Goal: Register for event/course

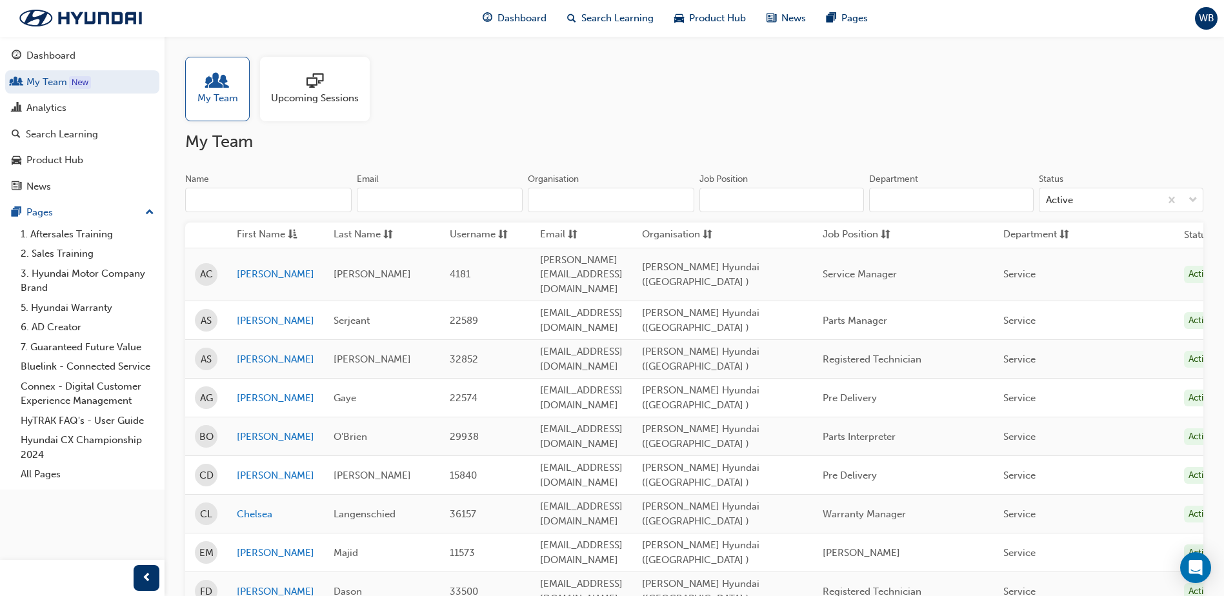
scroll to position [65, 0]
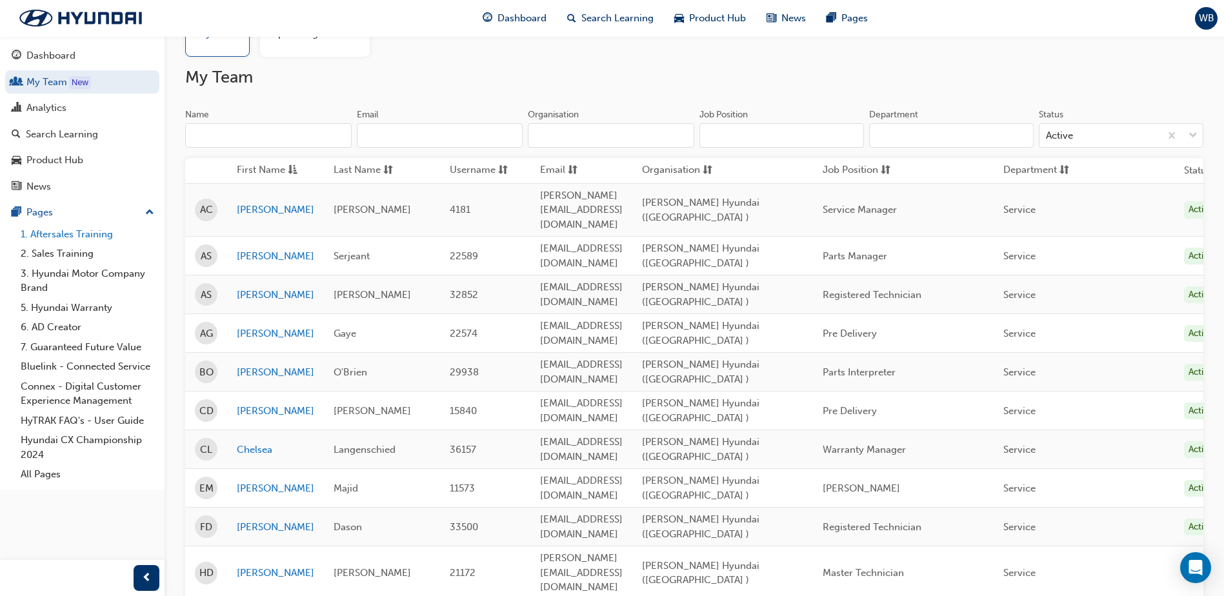
click at [67, 231] on link "1. Aftersales Training" at bounding box center [87, 235] width 144 height 20
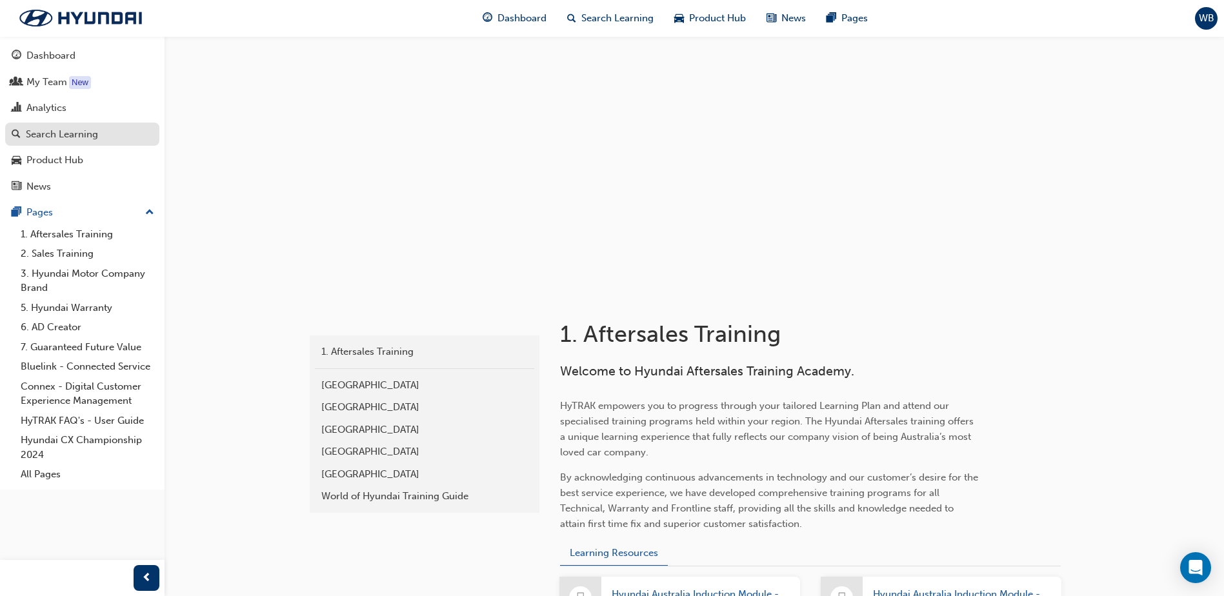
click at [79, 131] on div "Search Learning" at bounding box center [62, 134] width 72 height 15
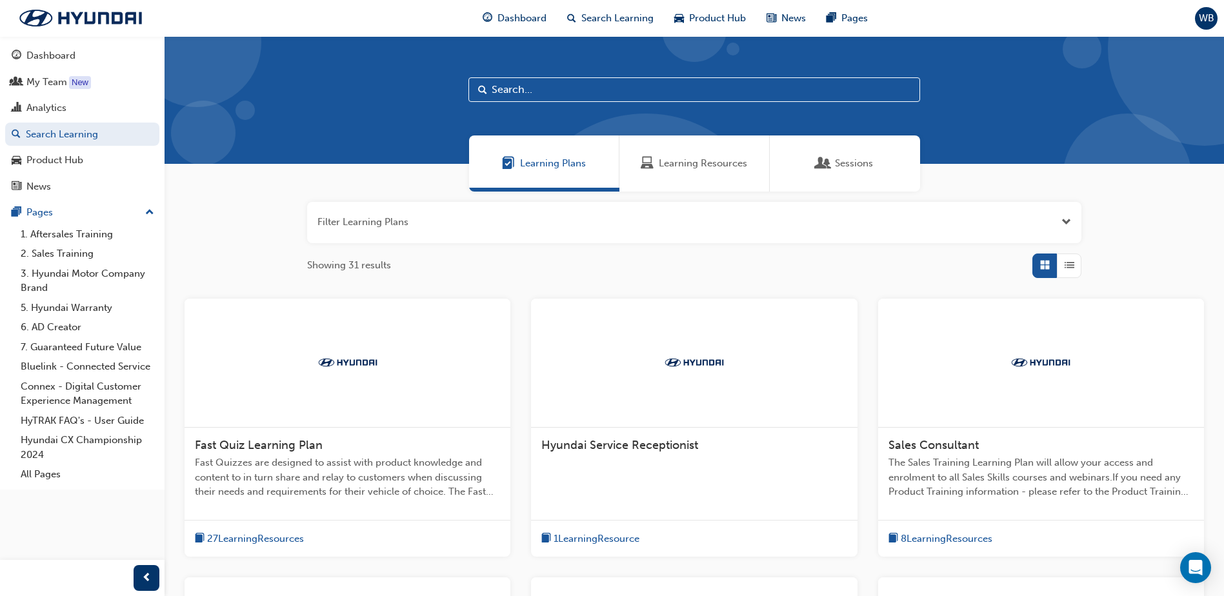
click at [717, 165] on span "Learning Resources" at bounding box center [703, 163] width 88 height 15
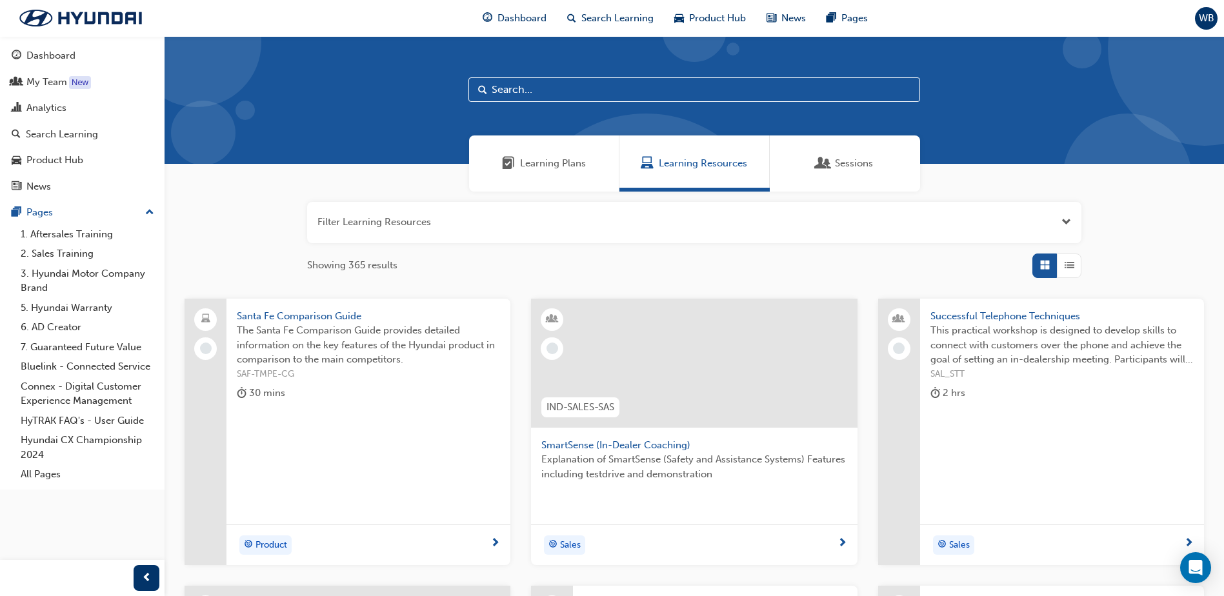
click at [456, 214] on button "button" at bounding box center [694, 222] width 774 height 41
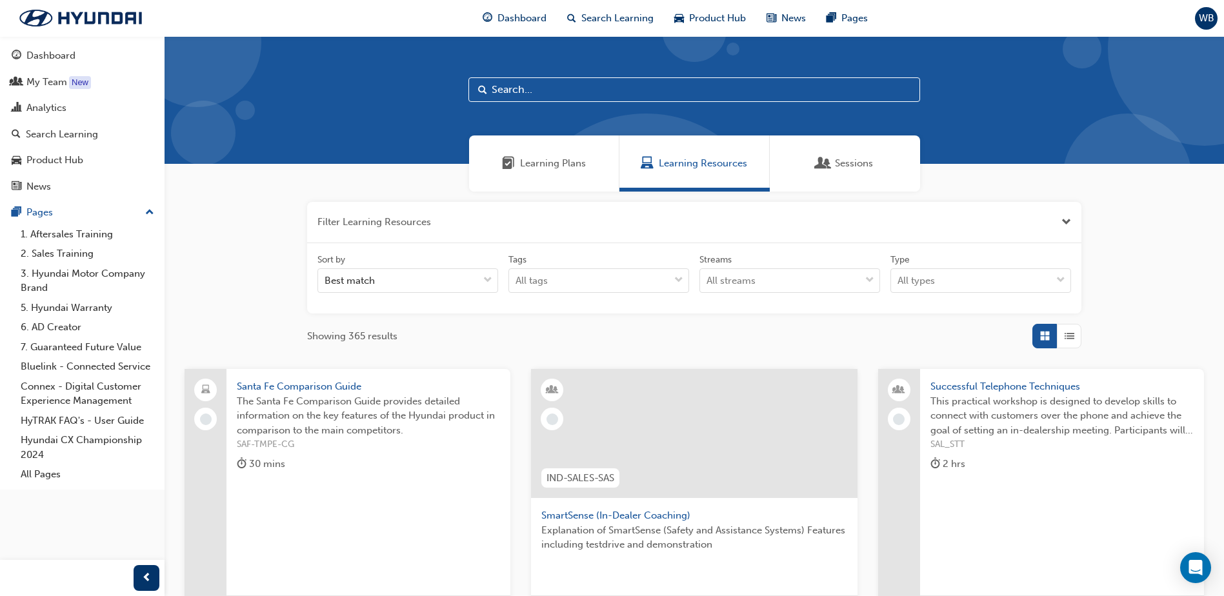
click at [605, 94] on input "text" at bounding box center [694, 89] width 452 height 25
type input "h"
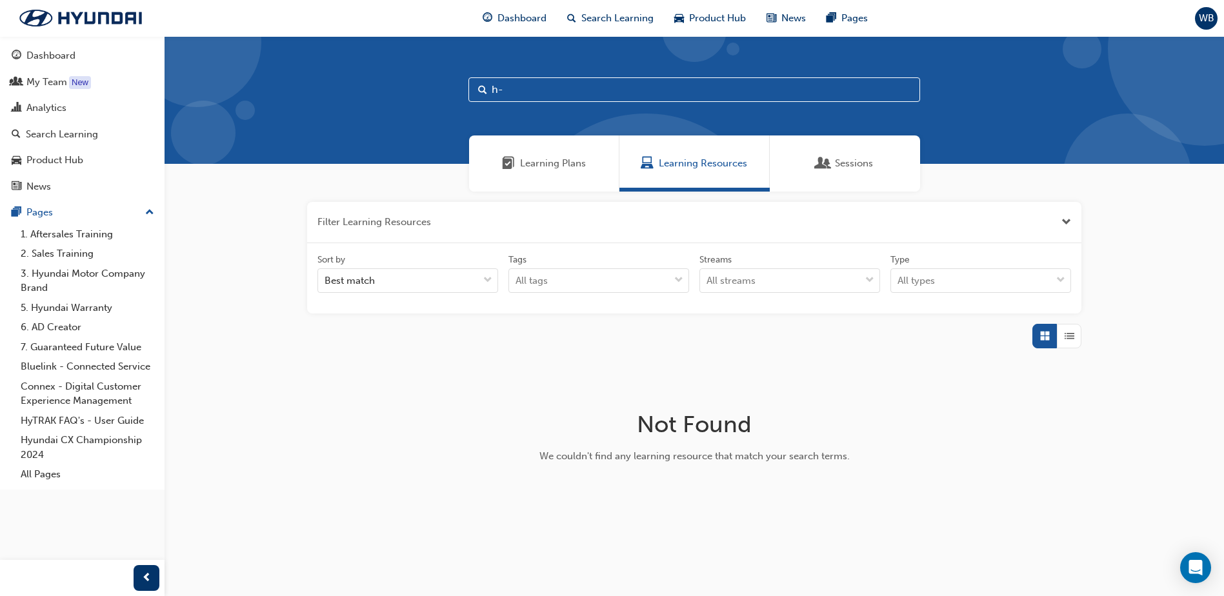
type input "h"
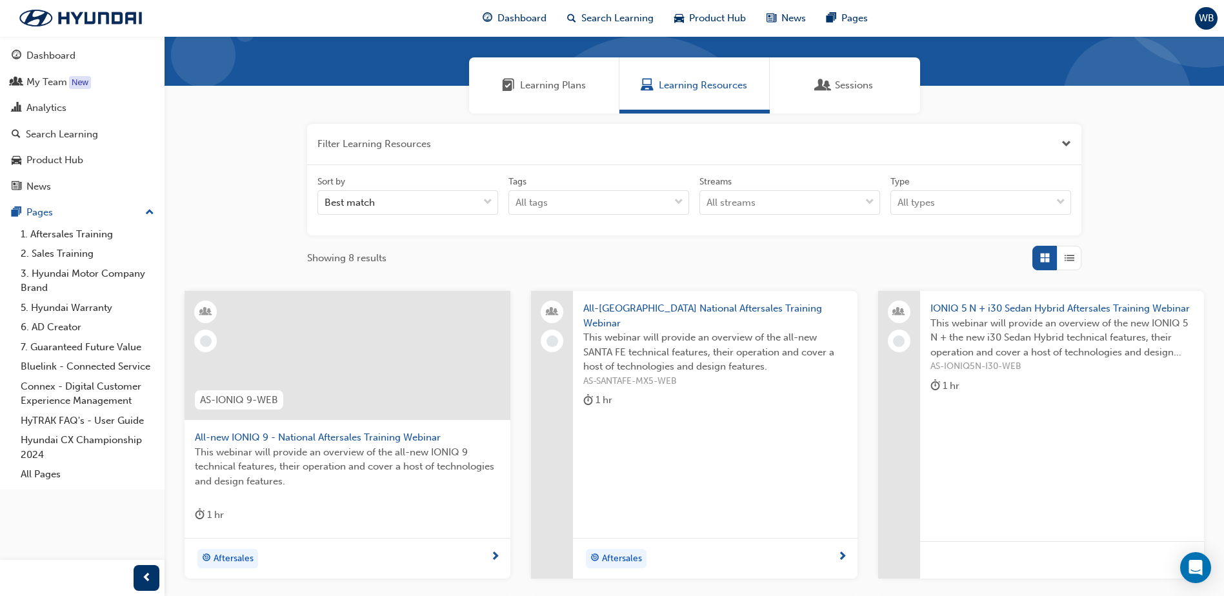
scroll to position [75, 0]
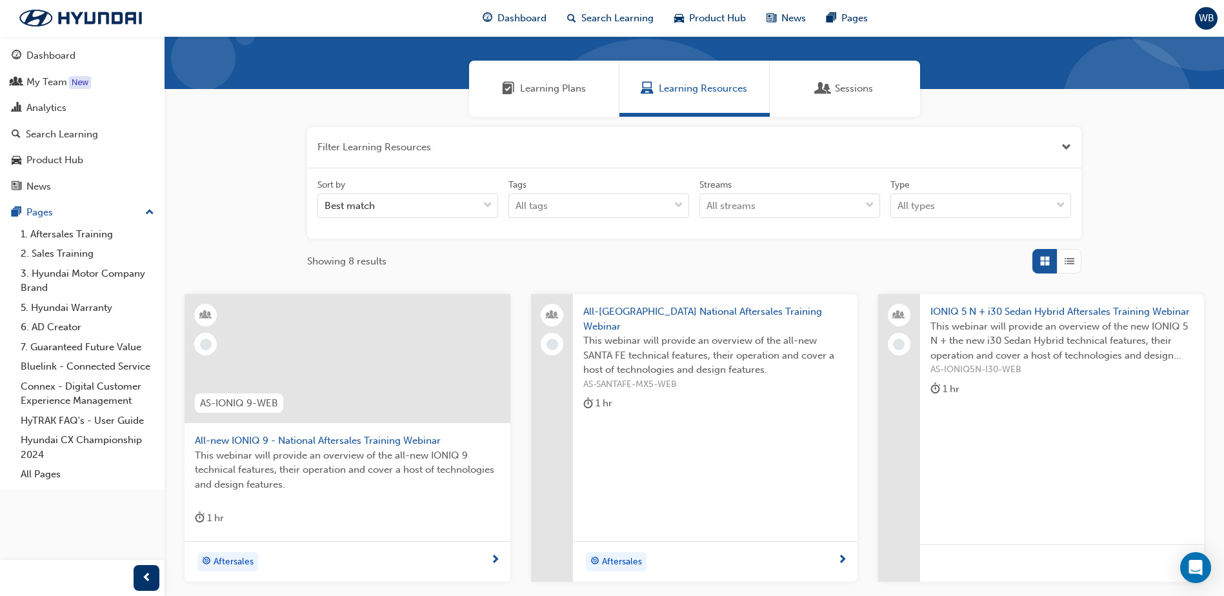
click at [836, 85] on span "Sessions" at bounding box center [854, 88] width 38 height 15
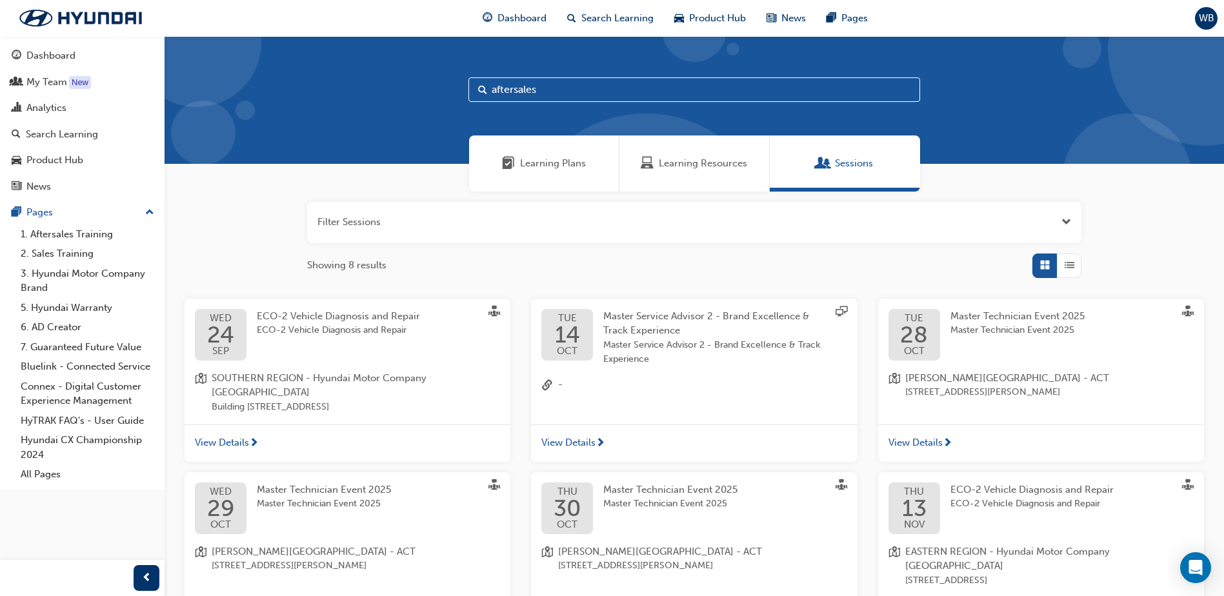
click at [577, 90] on input "aftersales" at bounding box center [694, 89] width 452 height 25
type input "a"
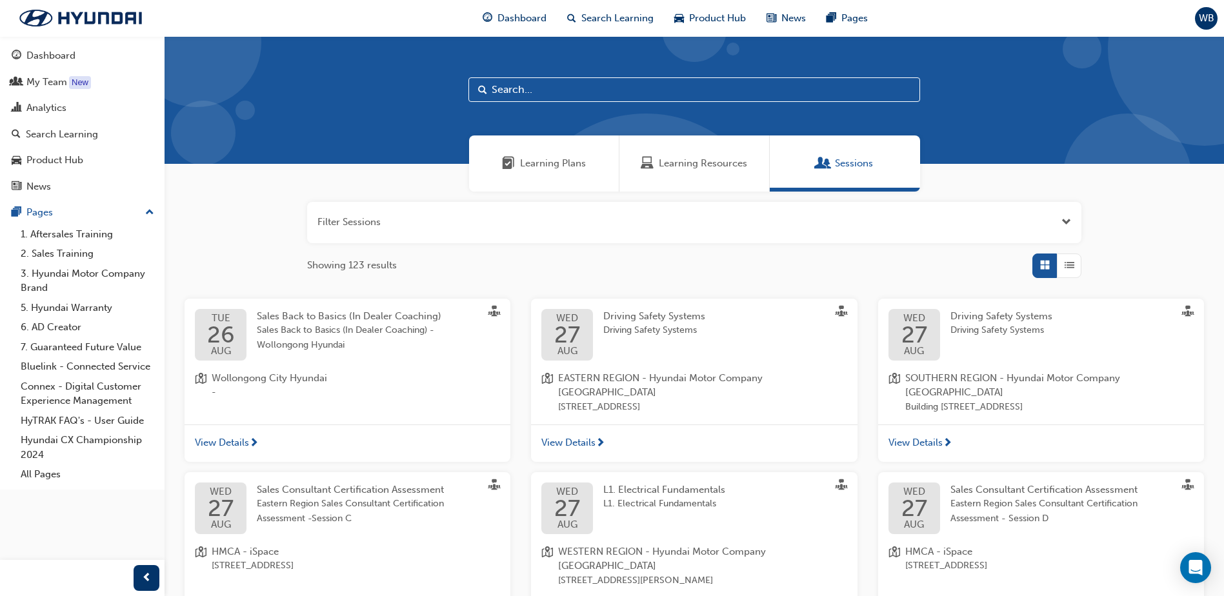
scroll to position [129, 0]
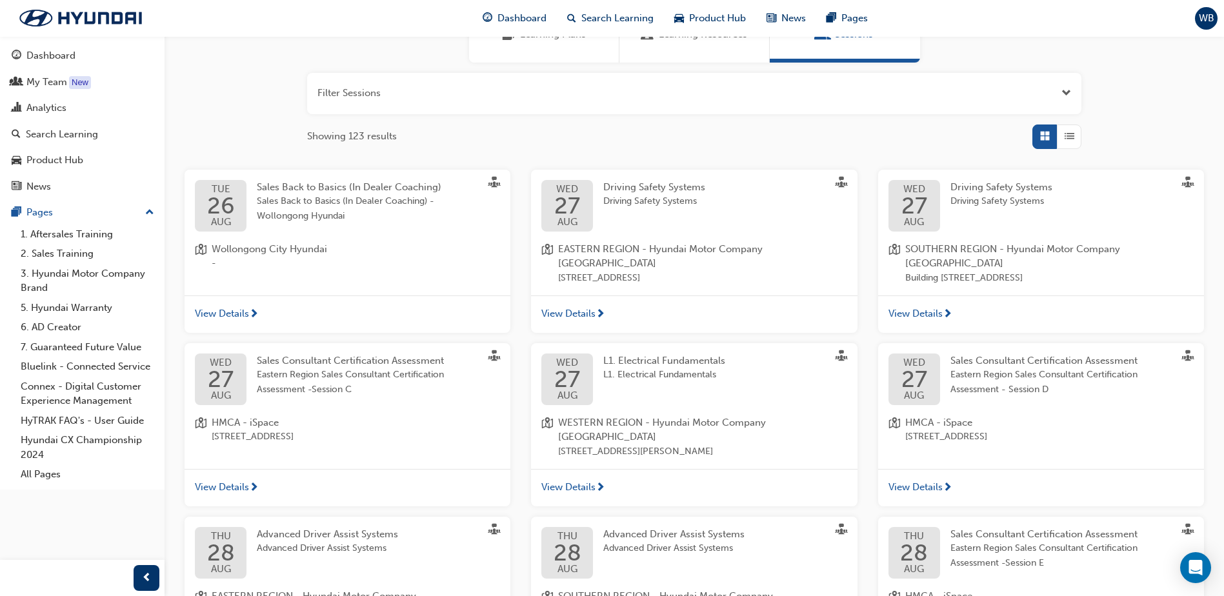
click at [660, 365] on span "L1. Electrical Fundamentals" at bounding box center [664, 361] width 122 height 12
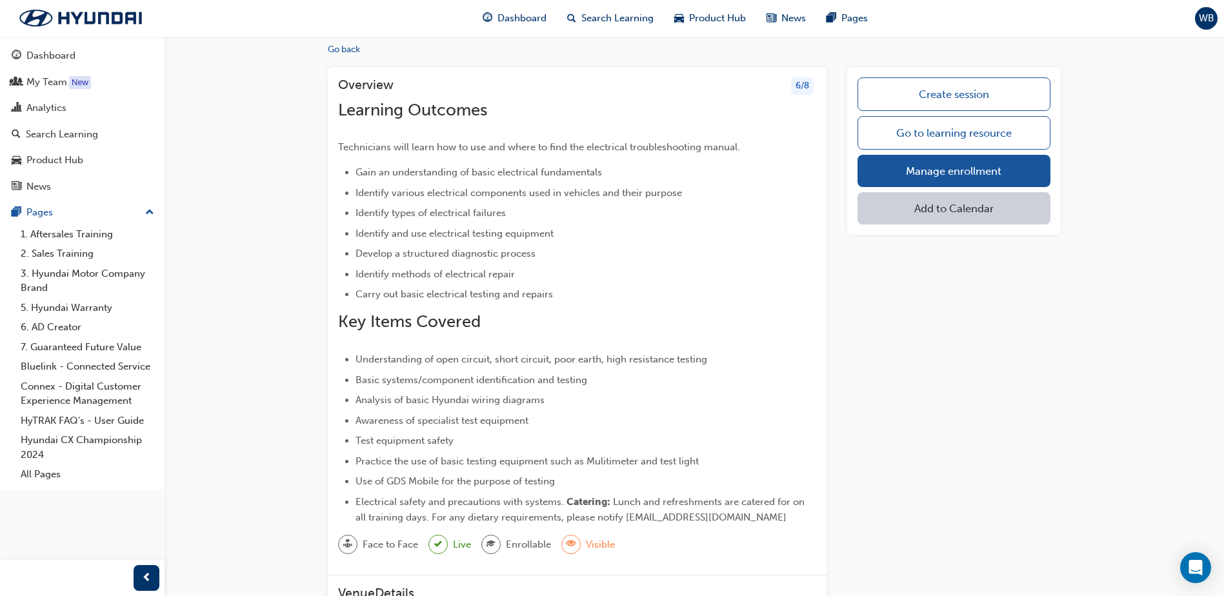
scroll to position [65, 0]
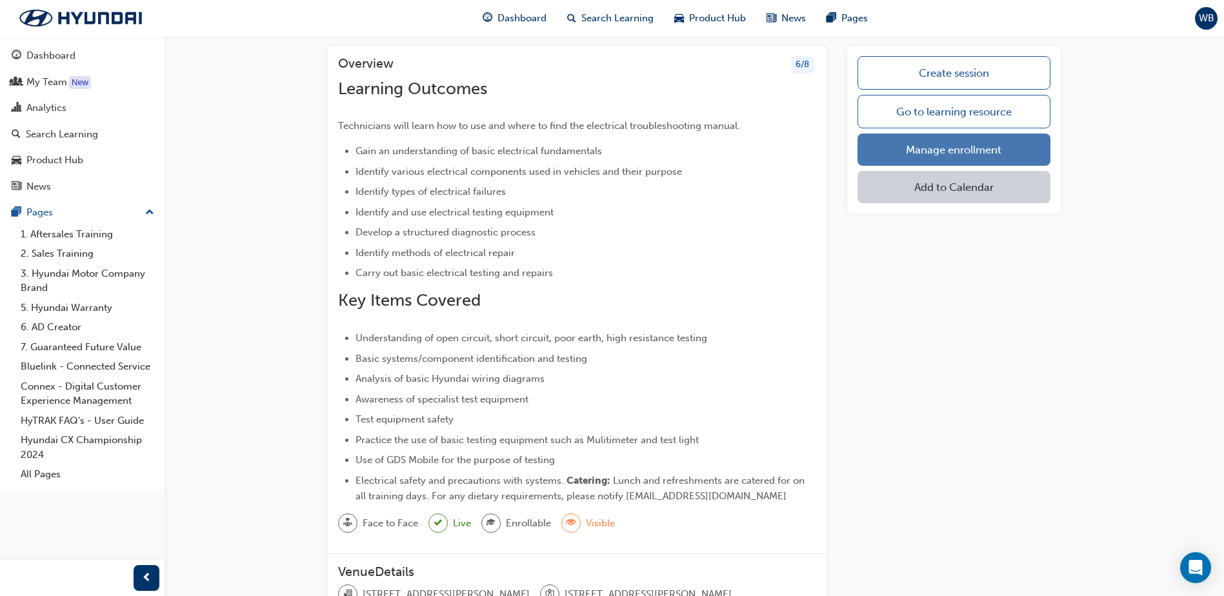
click at [1011, 156] on link "Manage enrollment" at bounding box center [954, 150] width 193 height 32
